Goal: Task Accomplishment & Management: Complete application form

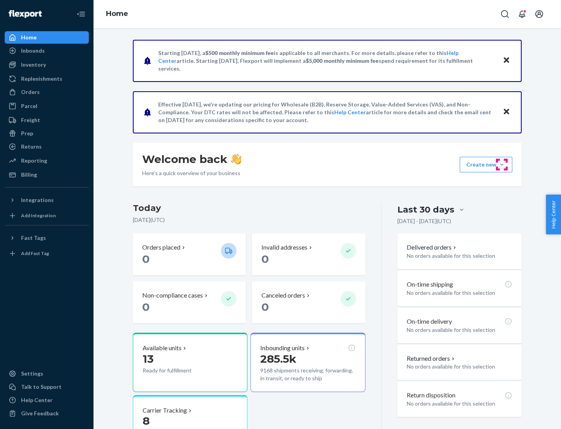
click at [502, 164] on button "Create new Create new inbound Create new order Create new product" at bounding box center [486, 165] width 53 height 16
click at [47, 51] on div "Inbounds" at bounding box center [46, 50] width 83 height 11
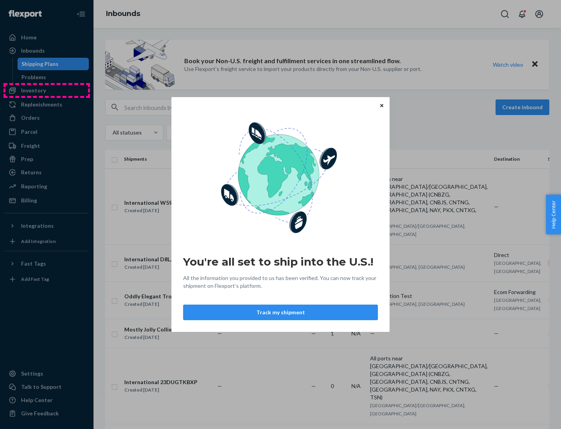
click at [47, 90] on div "You're all set to ship into the U.S.! All the information you provided to us ha…" at bounding box center [280, 214] width 561 height 429
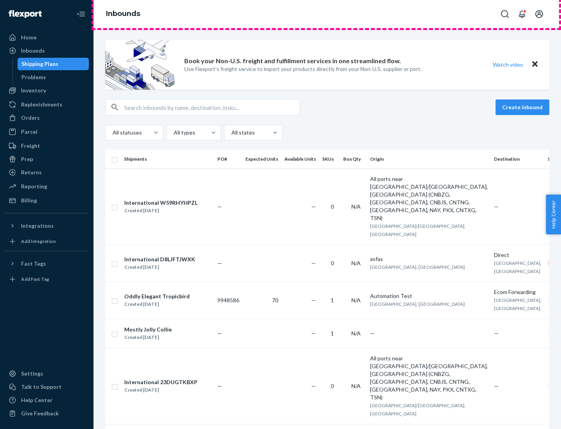
click at [327, 14] on div "Inbounds" at bounding box center [328, 14] width 468 height 28
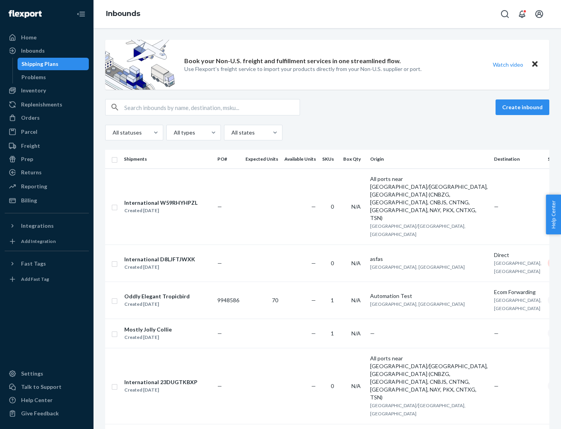
click at [327, 132] on div "All statuses All types All states" at bounding box center [327, 133] width 444 height 16
click at [39, 64] on div "Shipping Plans" at bounding box center [39, 64] width 37 height 8
click at [524, 107] on button "Create inbound" at bounding box center [523, 107] width 54 height 16
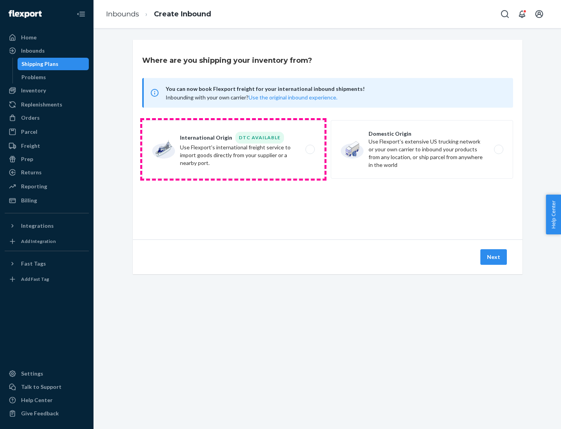
click at [233, 149] on label "International Origin DTC Available Use Flexport's international freight service…" at bounding box center [233, 149] width 182 height 58
click at [310, 149] on input "International Origin DTC Available Use Flexport's international freight service…" at bounding box center [312, 149] width 5 height 5
radio input "true"
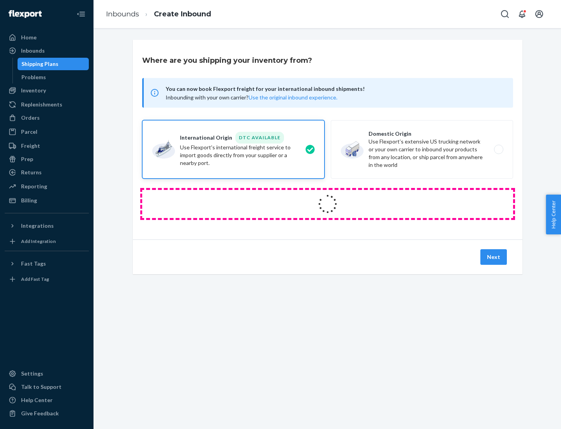
click at [328, 204] on icon at bounding box center [328, 204] width 22 height 22
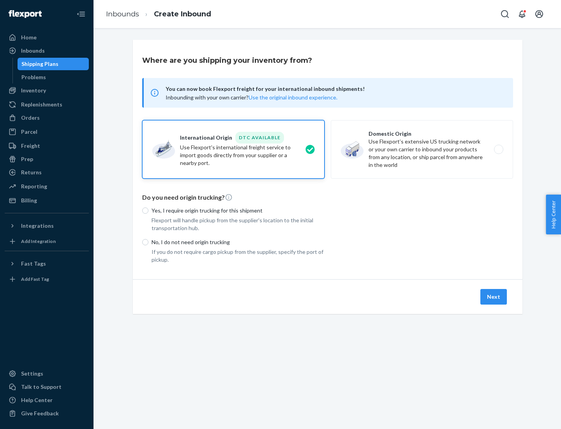
click at [238, 210] on p "Yes, I require origin trucking for this shipment" at bounding box center [238, 211] width 173 height 8
click at [148, 210] on input "Yes, I require origin trucking for this shipment" at bounding box center [145, 210] width 6 height 6
radio input "true"
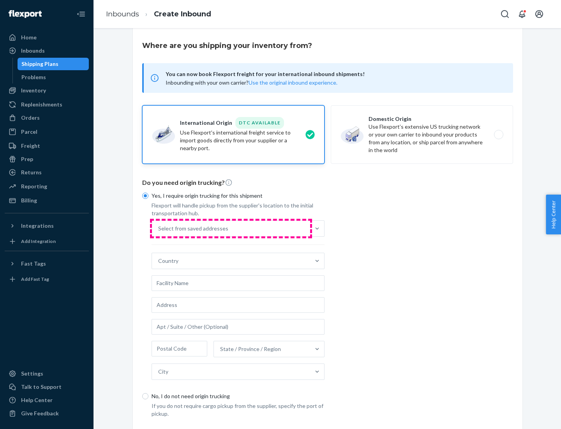
click at [231, 228] on div "Select from saved addresses" at bounding box center [231, 229] width 158 height 16
click at [159, 228] on input "Select from saved addresses" at bounding box center [158, 228] width 1 height 8
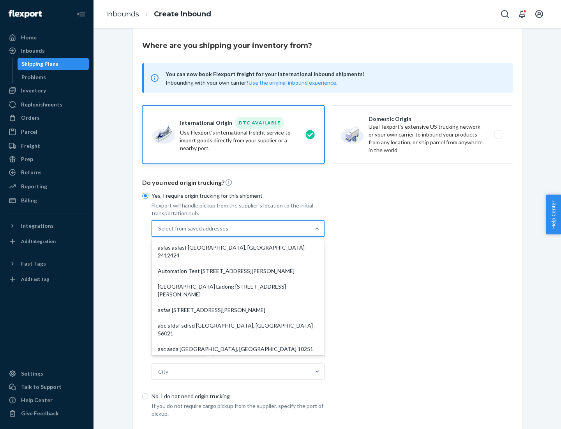
scroll to position [34, 0]
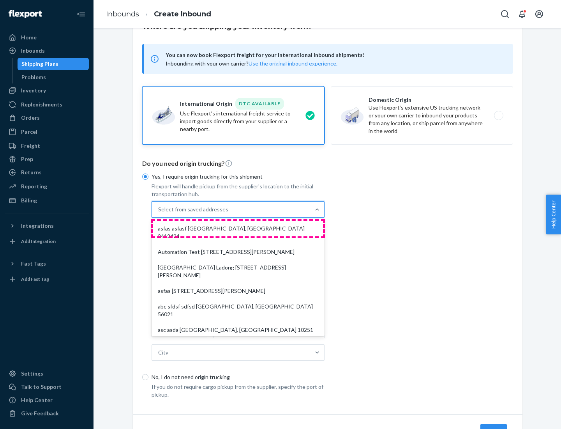
click at [238, 228] on div "asfas asfasf [GEOGRAPHIC_DATA], [GEOGRAPHIC_DATA] 2412424" at bounding box center [238, 232] width 170 height 23
click at [159, 213] on input "option asfas asfasf [GEOGRAPHIC_DATA], [GEOGRAPHIC_DATA] 2412424 focused, 1 of …" at bounding box center [158, 209] width 1 height 8
type input "asfas"
type input "asfasf"
type input "2412424"
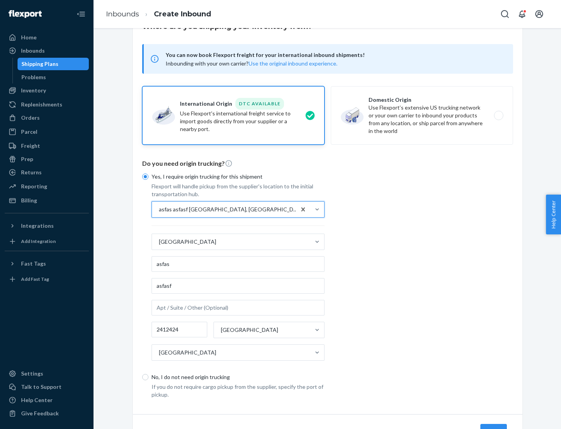
scroll to position [72, 0]
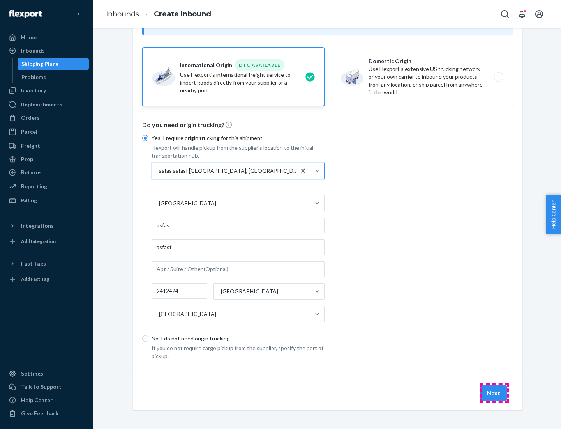
click at [494, 392] on button "Next" at bounding box center [493, 393] width 26 height 16
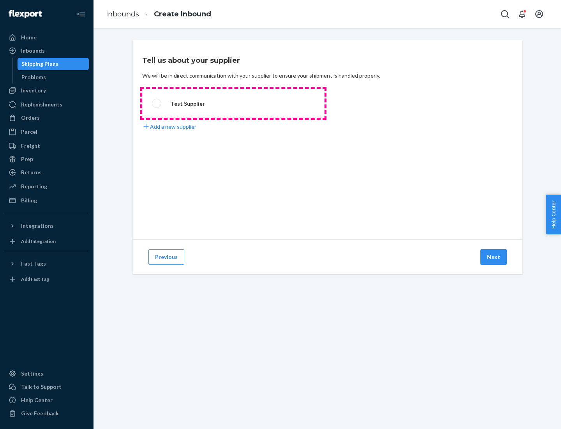
click at [233, 103] on label "Test Supplier" at bounding box center [233, 103] width 182 height 29
click at [157, 103] on input "Test Supplier" at bounding box center [154, 103] width 5 height 5
radio input "true"
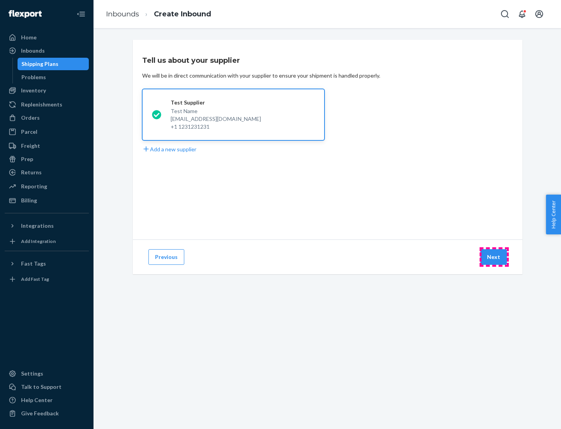
click at [494, 257] on button "Next" at bounding box center [493, 257] width 26 height 16
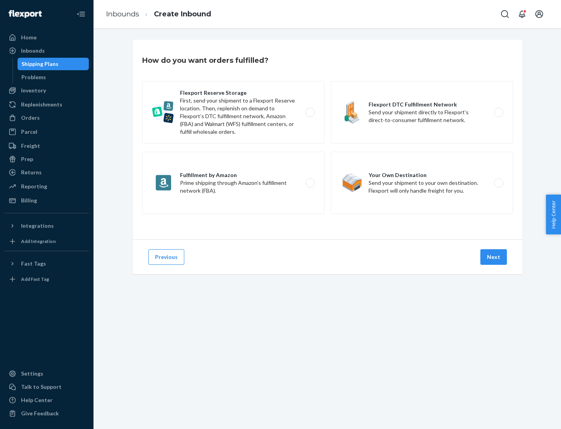
click at [233, 183] on label "Fulfillment by Amazon Prime shipping through Amazon’s fulfillment network (FBA)." at bounding box center [233, 183] width 182 height 62
click at [310, 183] on input "Fulfillment by Amazon Prime shipping through Amazon’s fulfillment network (FBA)." at bounding box center [312, 182] width 5 height 5
radio input "true"
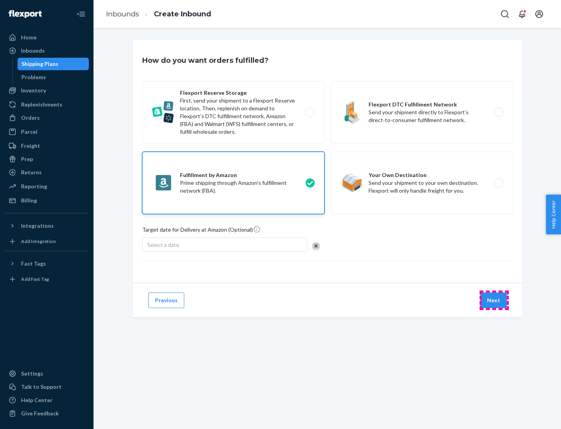
click at [494, 300] on button "Next" at bounding box center [493, 300] width 26 height 16
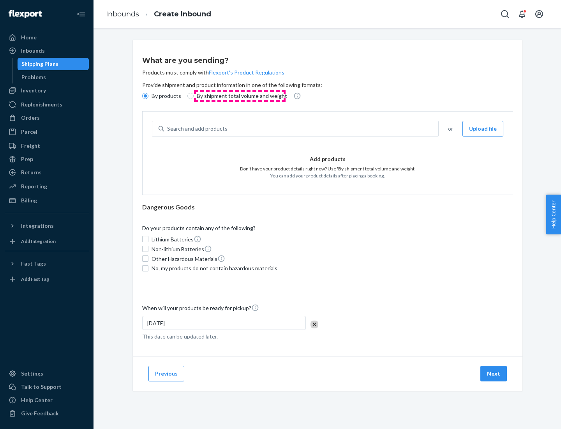
click at [240, 96] on p "By shipment total volume and weight" at bounding box center [242, 96] width 90 height 8
click at [194, 96] on input "By shipment total volume and weight" at bounding box center [190, 96] width 6 height 6
radio input "true"
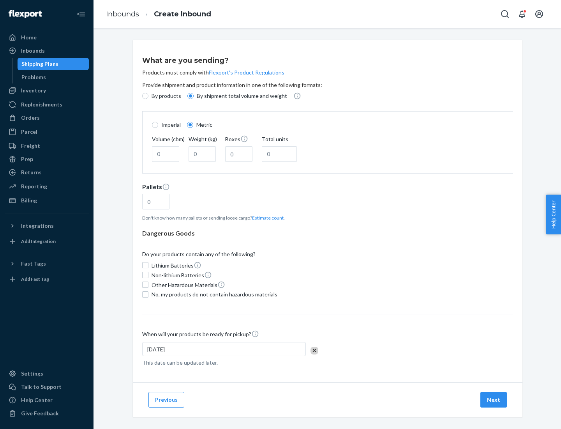
click at [166, 96] on p "By products" at bounding box center [167, 96] width 30 height 8
click at [148, 96] on input "By products" at bounding box center [145, 96] width 6 height 6
radio input "true"
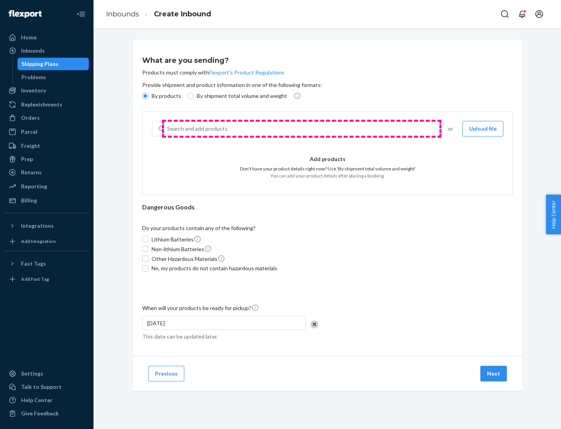
click at [302, 129] on div "Search and add products" at bounding box center [301, 129] width 274 height 14
click at [168, 129] on input "Search and add products" at bounding box center [167, 129] width 1 height 8
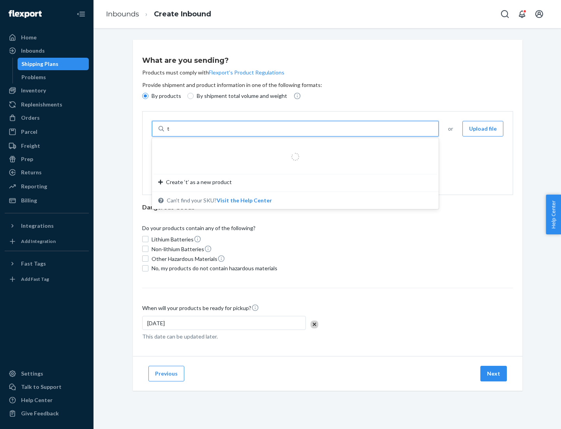
type input "test"
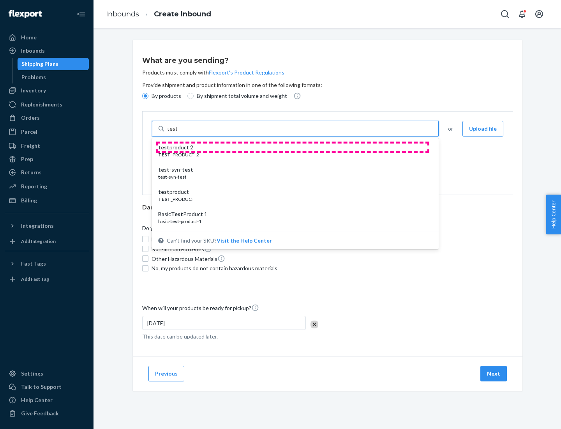
click at [293, 147] on div "test product 2" at bounding box center [292, 147] width 268 height 8
click at [177, 132] on input "test" at bounding box center [172, 129] width 10 height 8
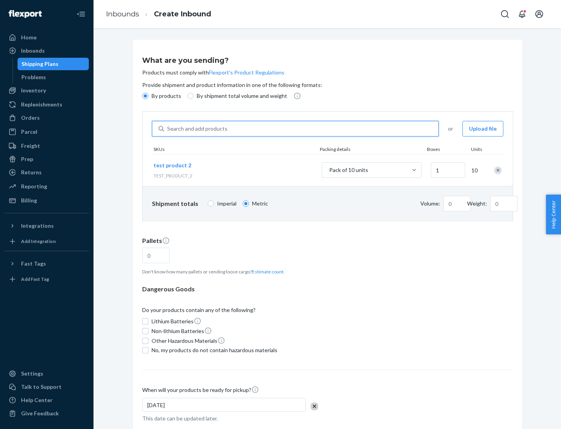
type input "0.02"
type input "22.23"
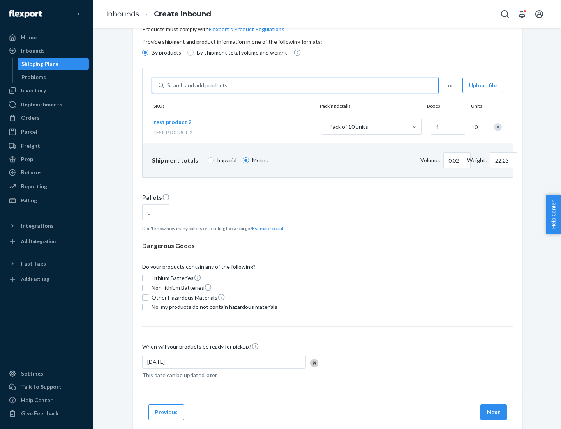
click at [266, 228] on button "Estimate count" at bounding box center [268, 228] width 32 height 7
type input "1"
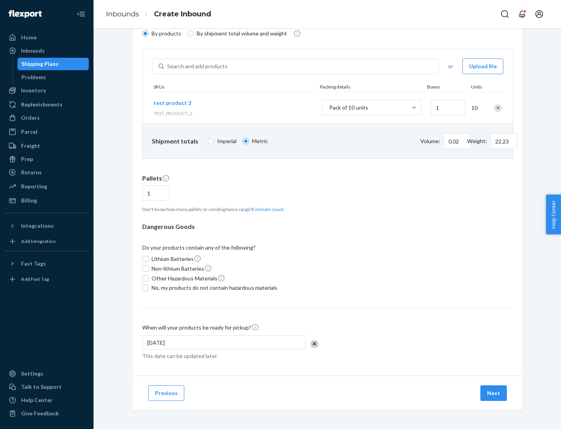
click at [213, 288] on span "No, my products do not contain hazardous materials" at bounding box center [215, 288] width 126 height 8
click at [148, 288] on input "No, my products do not contain hazardous materials" at bounding box center [145, 287] width 6 height 6
checkbox input "true"
click at [494, 393] on button "Next" at bounding box center [493, 393] width 26 height 16
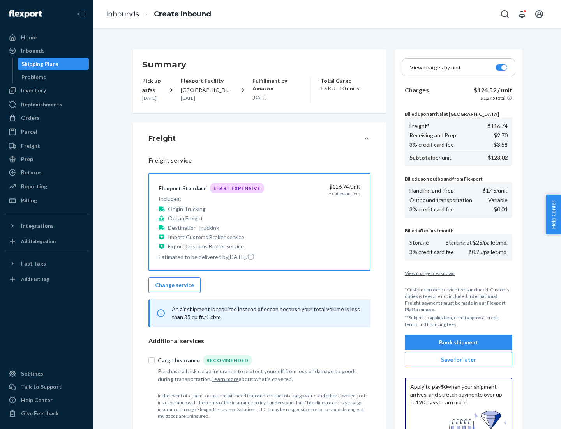
scroll to position [114, 0]
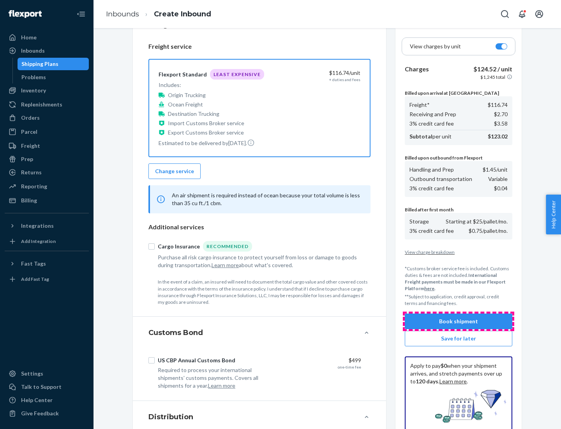
click at [459, 321] on button "Book shipment" at bounding box center [459, 321] width 108 height 16
